Goal: Task Accomplishment & Management: Complete application form

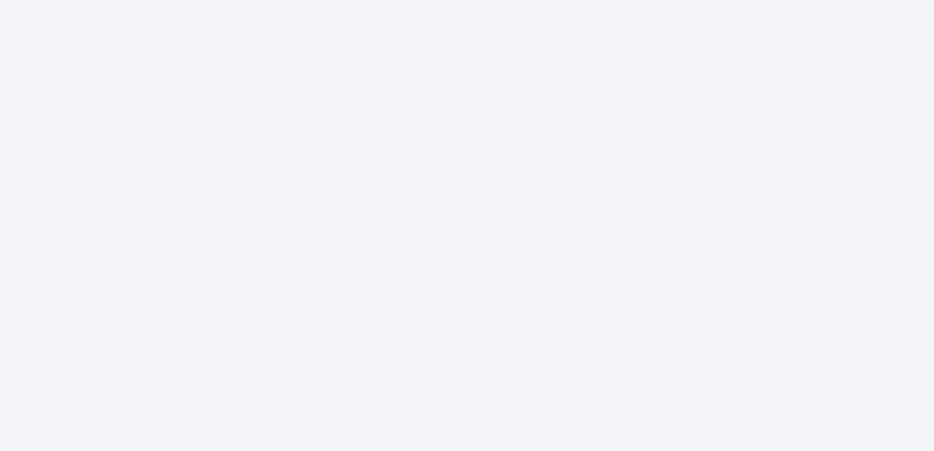
click at [435, 308] on div at bounding box center [467, 225] width 934 height 451
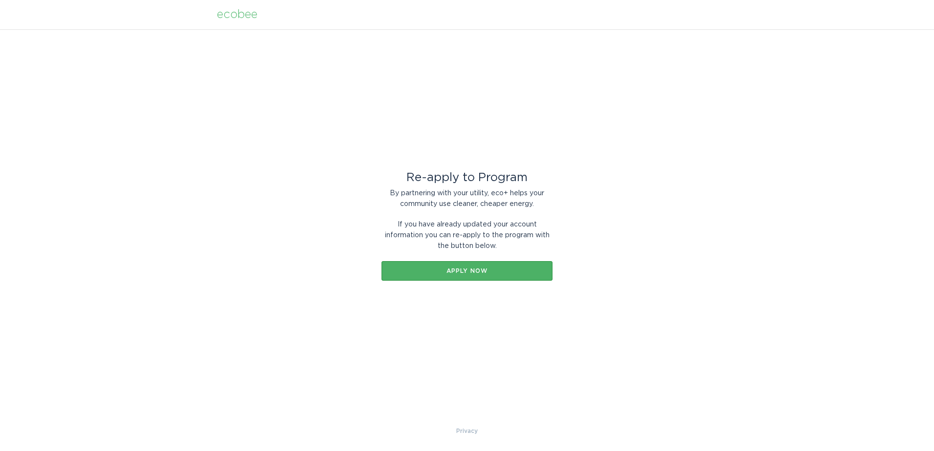
click at [486, 273] on div "Apply now" at bounding box center [466, 271] width 161 height 6
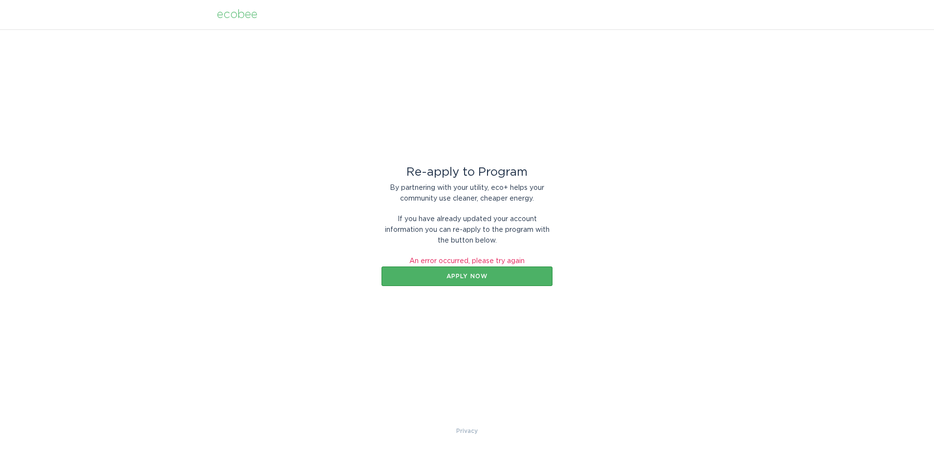
click at [491, 276] on div "Apply now" at bounding box center [466, 277] width 161 height 6
click at [239, 20] on div "ecobee" at bounding box center [237, 14] width 41 height 11
